Goal: Task Accomplishment & Management: Use online tool/utility

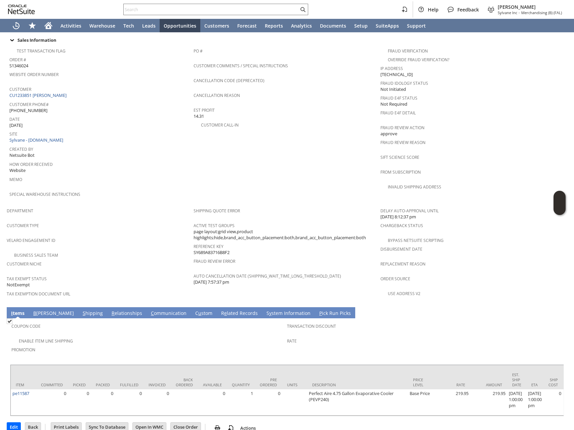
scroll to position [0, 535]
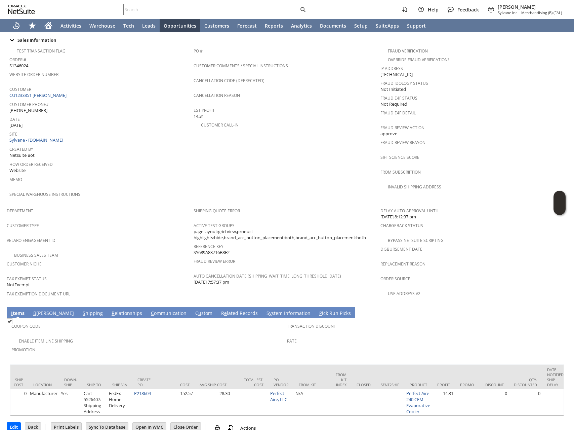
drag, startPoint x: 226, startPoint y: 400, endPoint x: 309, endPoint y: 406, distance: 82.7
click at [309, 406] on div "Sales Order List Search Customize Customize Form [GEOGRAPHIC_DATA] [GEOGRAPHIC_…" at bounding box center [287, 108] width 574 height 663
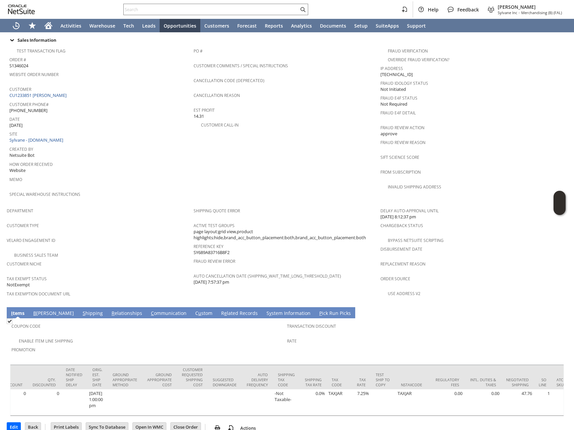
scroll to position [0, 1025]
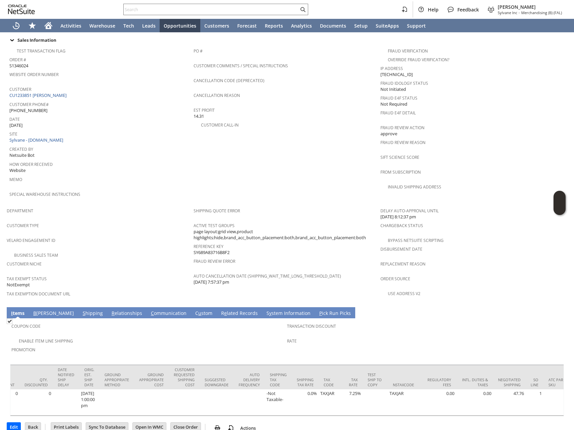
click at [461, 259] on span "Replacement reason" at bounding box center [473, 263] width 184 height 8
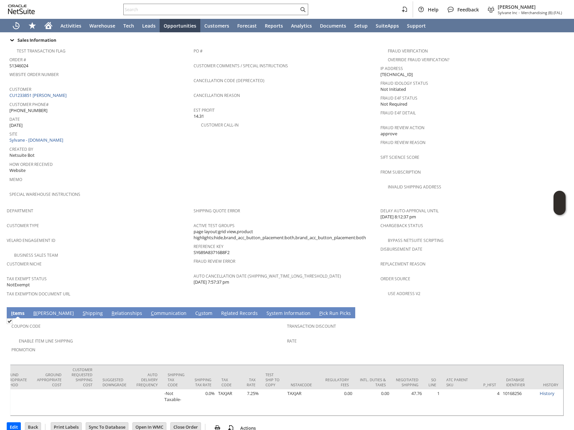
scroll to position [0, 0]
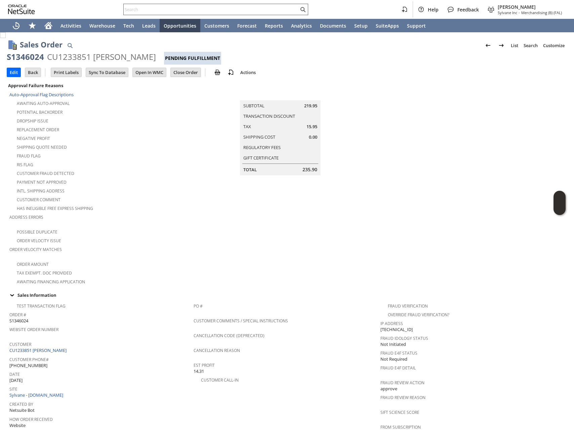
drag, startPoint x: 169, startPoint y: 7, endPoint x: 133, endPoint y: 11, distance: 36.6
click at [168, 7] on input "text" at bounding box center [211, 9] width 175 height 8
paste input "SY689E01BE63A79"
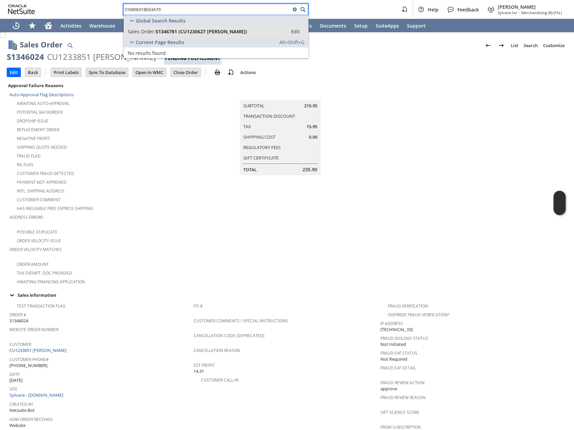
type input "SY689E01BE63A79"
click at [179, 28] on span "S1346781 (CU1230627 [PERSON_NAME])" at bounding box center [201, 31] width 91 height 6
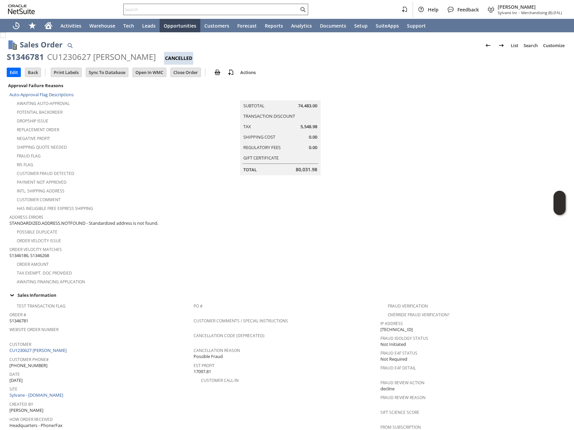
click at [169, 7] on input "text" at bounding box center [211, 9] width 175 height 8
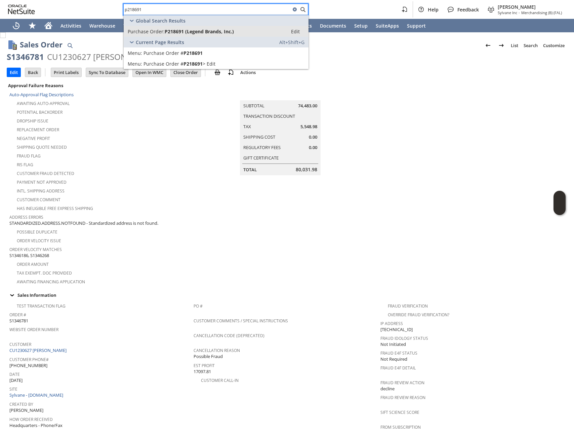
type input "p218691"
click at [218, 32] on span "P218691 (Legend Brands, Inc.)" at bounding box center [199, 31] width 69 height 6
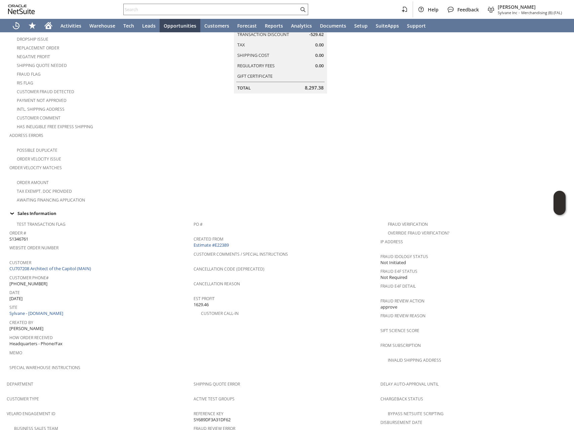
scroll to position [366, 0]
